Goal: Information Seeking & Learning: Learn about a topic

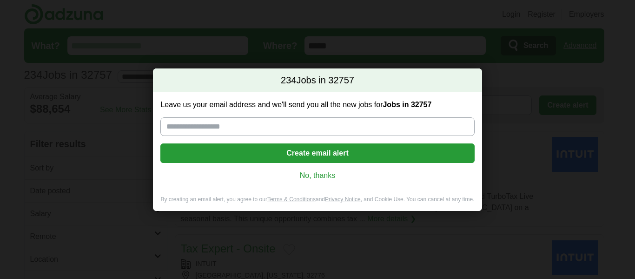
click at [312, 175] on link "No, thanks" at bounding box center [317, 175] width 299 height 10
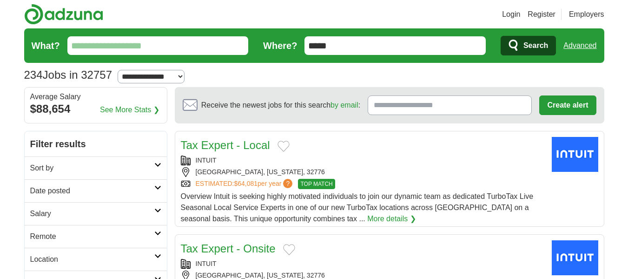
click at [154, 165] on h2 "Sort by" at bounding box center [92, 167] width 124 height 11
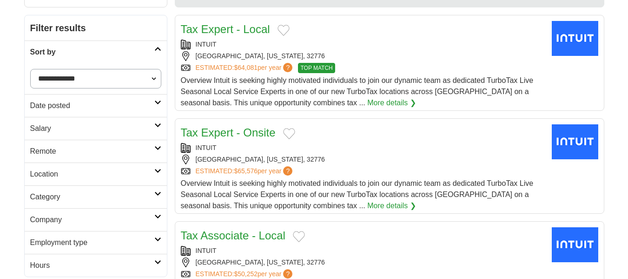
scroll to position [140, 0]
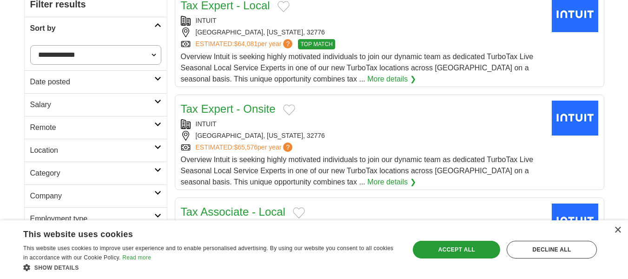
click at [154, 104] on link "Salary" at bounding box center [96, 104] width 142 height 23
click at [81, 127] on select "**********" at bounding box center [95, 131] width 131 height 20
select select "*****"
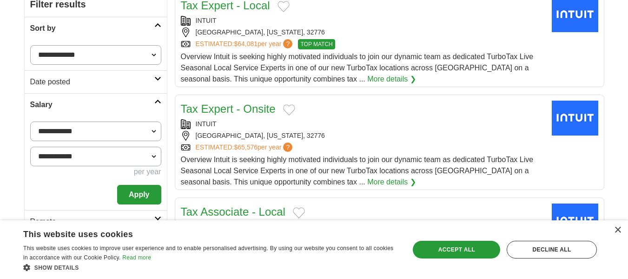
click at [102, 162] on select "**********" at bounding box center [95, 157] width 131 height 20
click at [30, 147] on select "**********" at bounding box center [95, 157] width 131 height 20
click at [121, 194] on button "Apply" at bounding box center [139, 195] width 44 height 20
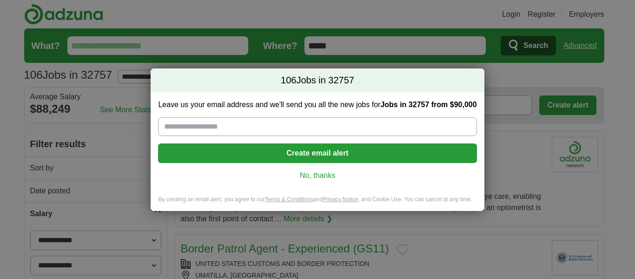
click at [321, 173] on link "No, thanks" at bounding box center [318, 175] width 304 height 10
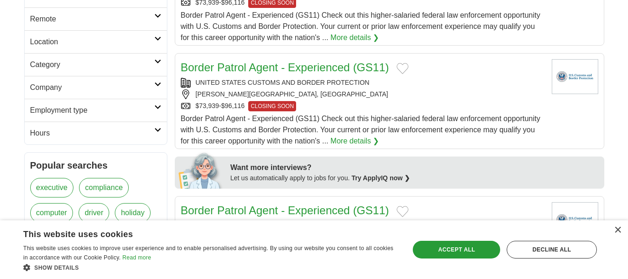
scroll to position [279, 0]
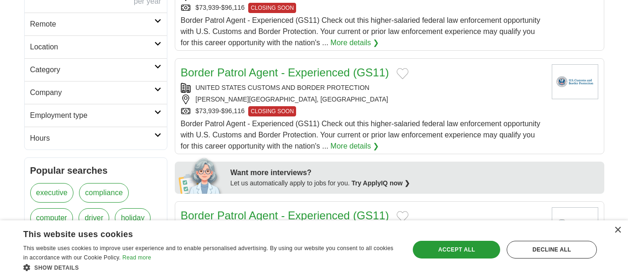
click at [151, 141] on h2 "Hours" at bounding box center [92, 138] width 124 height 11
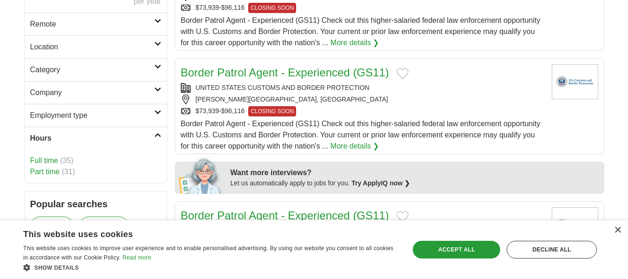
click at [152, 103] on link "Company" at bounding box center [96, 92] width 142 height 23
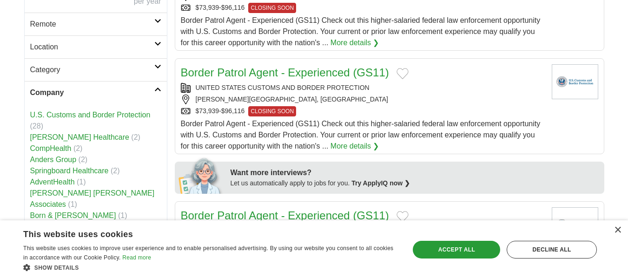
click at [159, 40] on link "Location" at bounding box center [96, 46] width 142 height 23
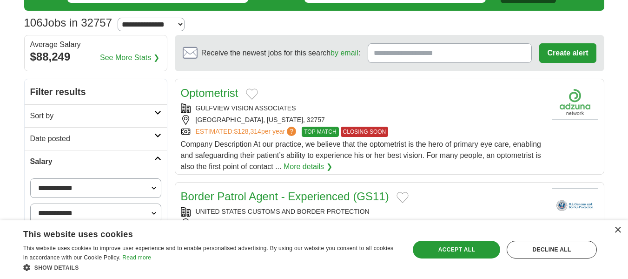
scroll to position [47, 0]
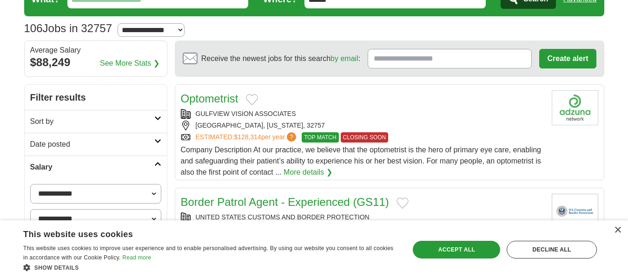
click at [162, 140] on link "Date posted" at bounding box center [96, 144] width 142 height 23
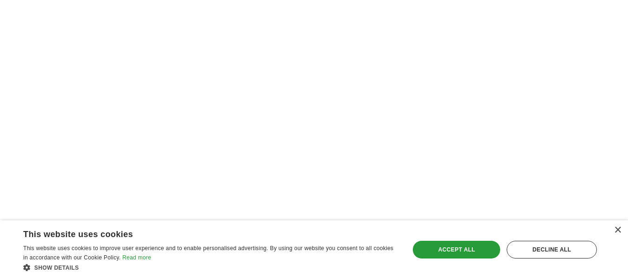
scroll to position [1535, 0]
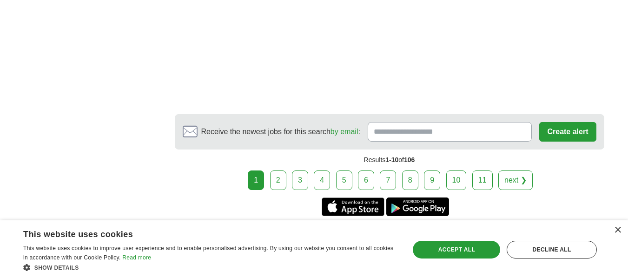
click at [280, 180] on link "2" at bounding box center [278, 180] width 16 height 20
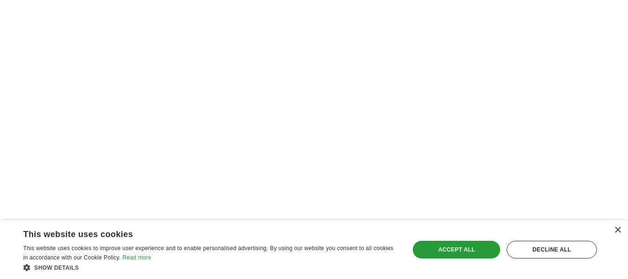
scroll to position [1768, 0]
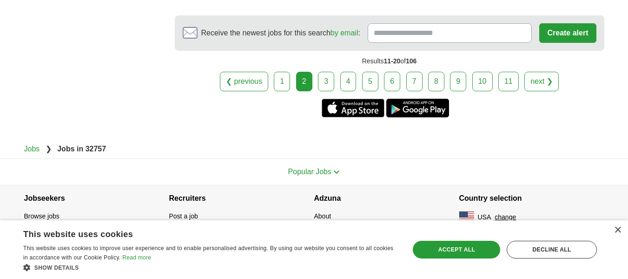
click at [325, 82] on link "3" at bounding box center [326, 82] width 16 height 20
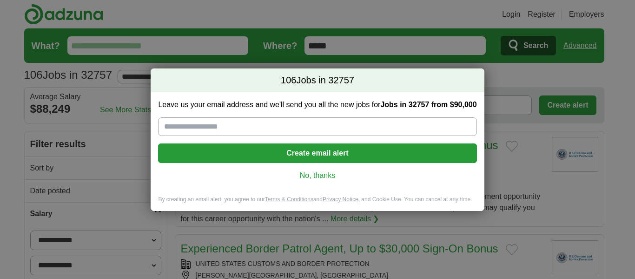
click at [316, 174] on link "No, thanks" at bounding box center [318, 175] width 304 height 10
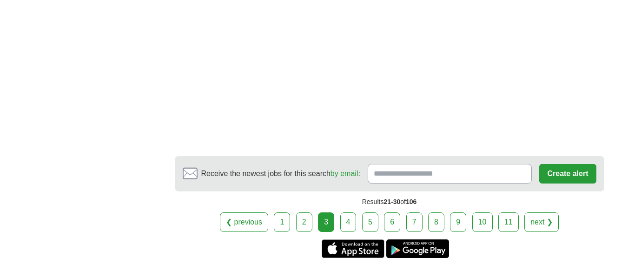
scroll to position [1658, 0]
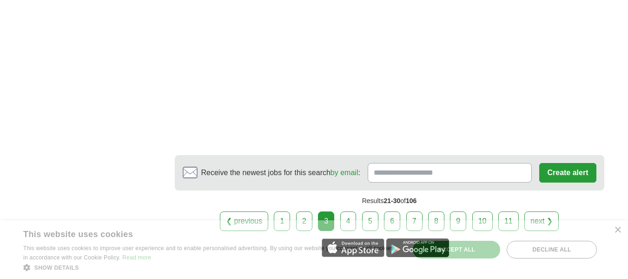
click at [346, 220] on div "× This website uses cookies This website uses cookies to improve user experienc…" at bounding box center [314, 249] width 628 height 59
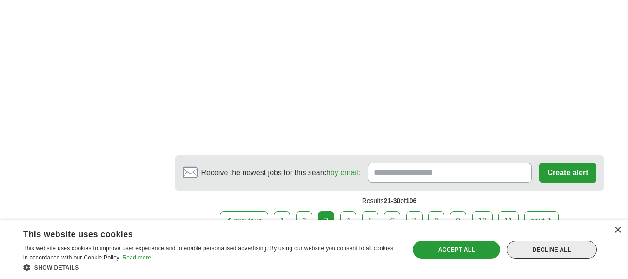
click at [560, 246] on div "Decline all" at bounding box center [552, 249] width 90 height 18
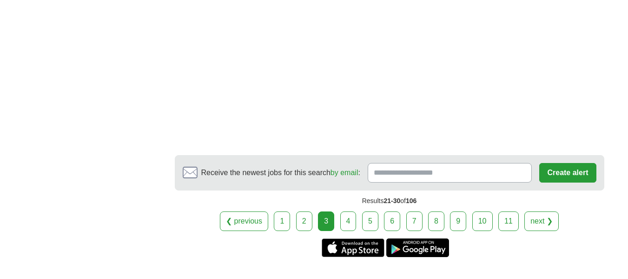
click at [344, 228] on link "4" at bounding box center [349, 221] width 16 height 20
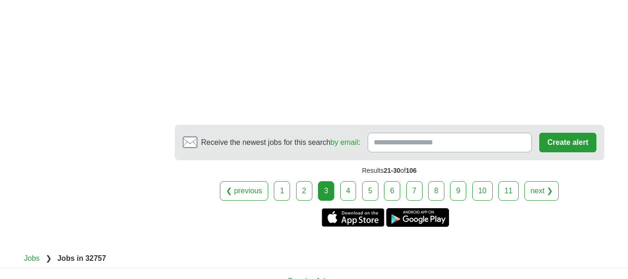
scroll to position [1704, 0]
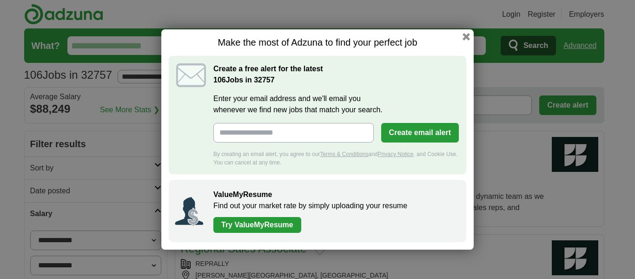
click at [473, 36] on div "Make the most of Adzuna to find your perfect job Create a free alert for the la…" at bounding box center [317, 139] width 313 height 220
click at [464, 38] on button "button" at bounding box center [466, 37] width 10 height 10
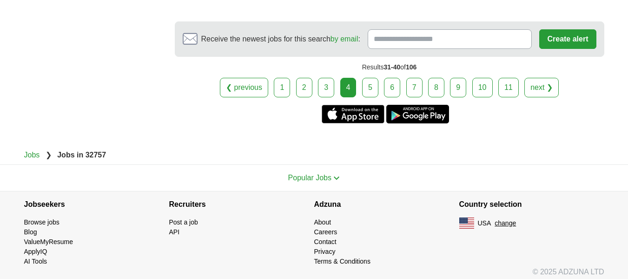
scroll to position [1832, 0]
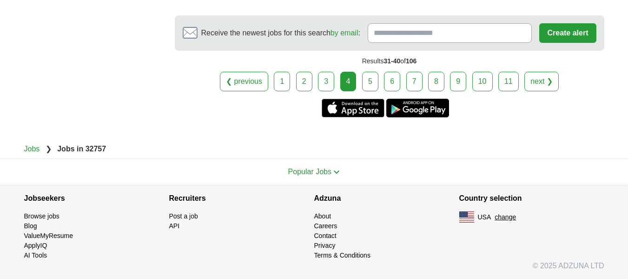
click at [373, 80] on link "5" at bounding box center [370, 82] width 16 height 20
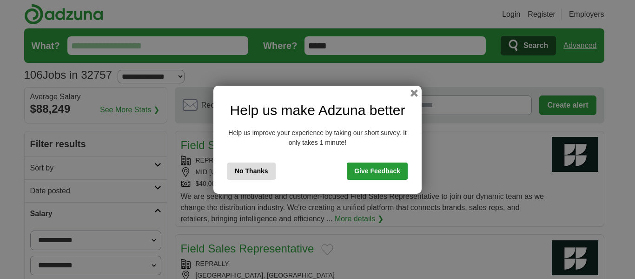
click at [411, 96] on div "Help us make Adzuna better Help us improve your experience by taking our short …" at bounding box center [318, 140] width 208 height 108
click at [410, 88] on div "Help us make Adzuna better Help us improve your experience by taking our short …" at bounding box center [318, 140] width 208 height 108
click at [414, 89] on button "button" at bounding box center [414, 92] width 10 height 10
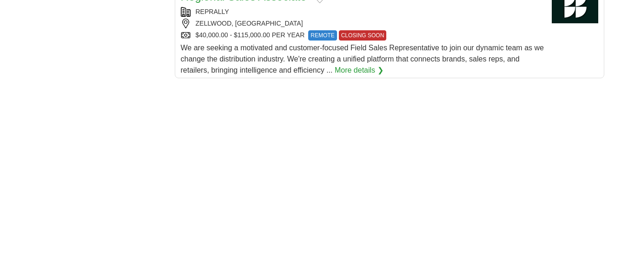
scroll to position [1489, 0]
